Goal: Communication & Community: Participate in discussion

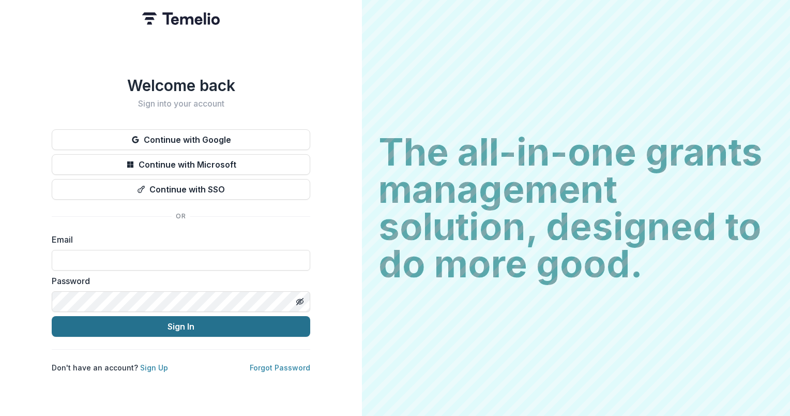
type input "**********"
click at [210, 323] on button "Sign In" at bounding box center [181, 326] width 259 height 21
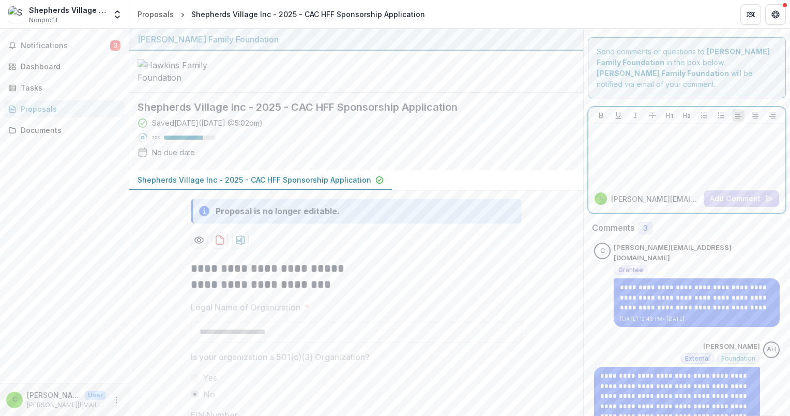
click at [610, 140] on div at bounding box center [687, 154] width 189 height 52
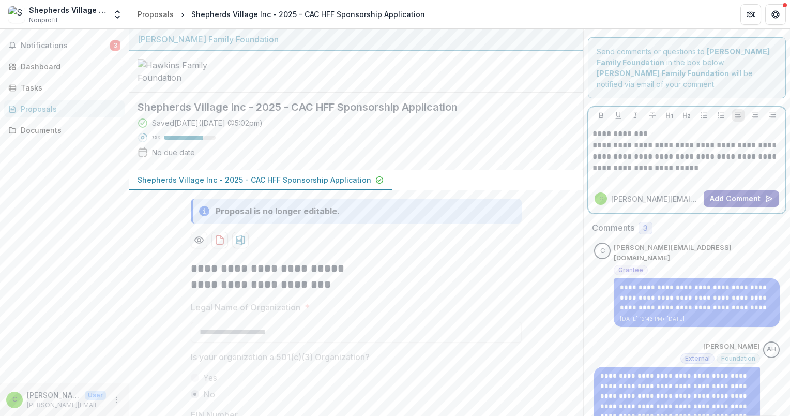
click at [737, 194] on button "Add Comment" at bounding box center [742, 198] width 76 height 17
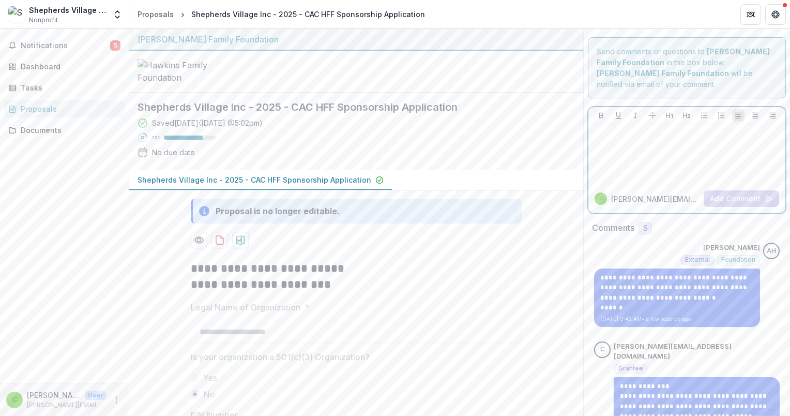
click at [670, 138] on p at bounding box center [687, 133] width 189 height 11
click at [730, 201] on button "Add Comment" at bounding box center [742, 198] width 76 height 17
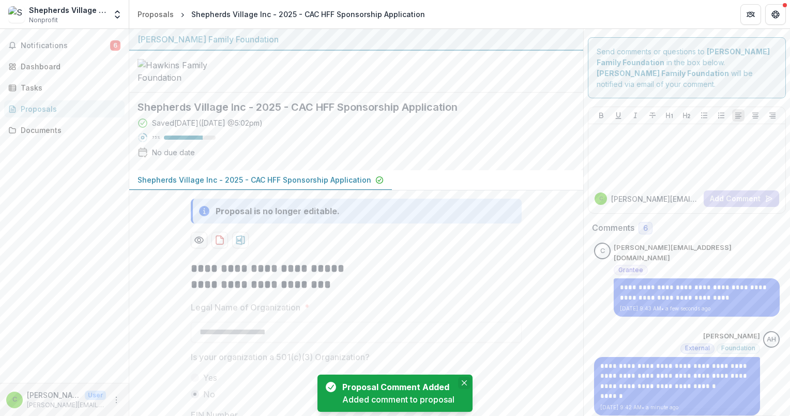
click at [463, 380] on icon "Close" at bounding box center [464, 382] width 5 height 5
